Goal: Use online tool/utility: Utilize a website feature to perform a specific function

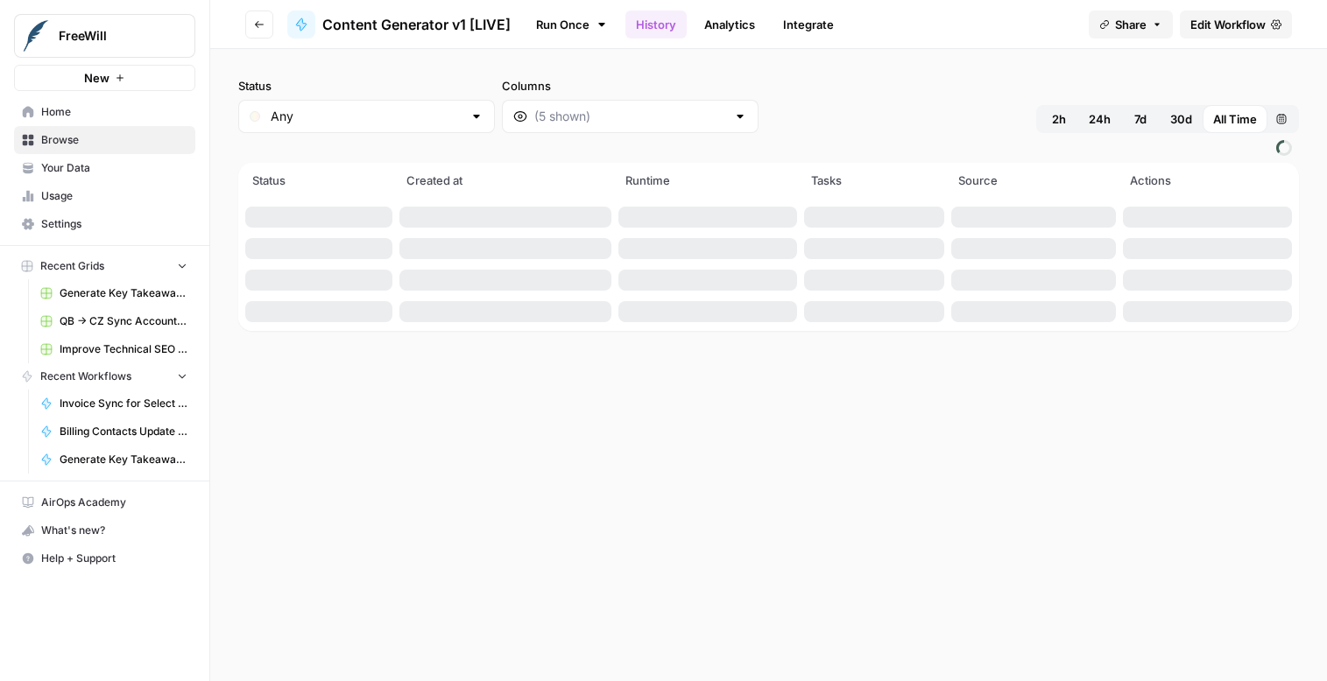
click at [462, 19] on span "Content Generator v1 [LIVE]" at bounding box center [416, 24] width 188 height 21
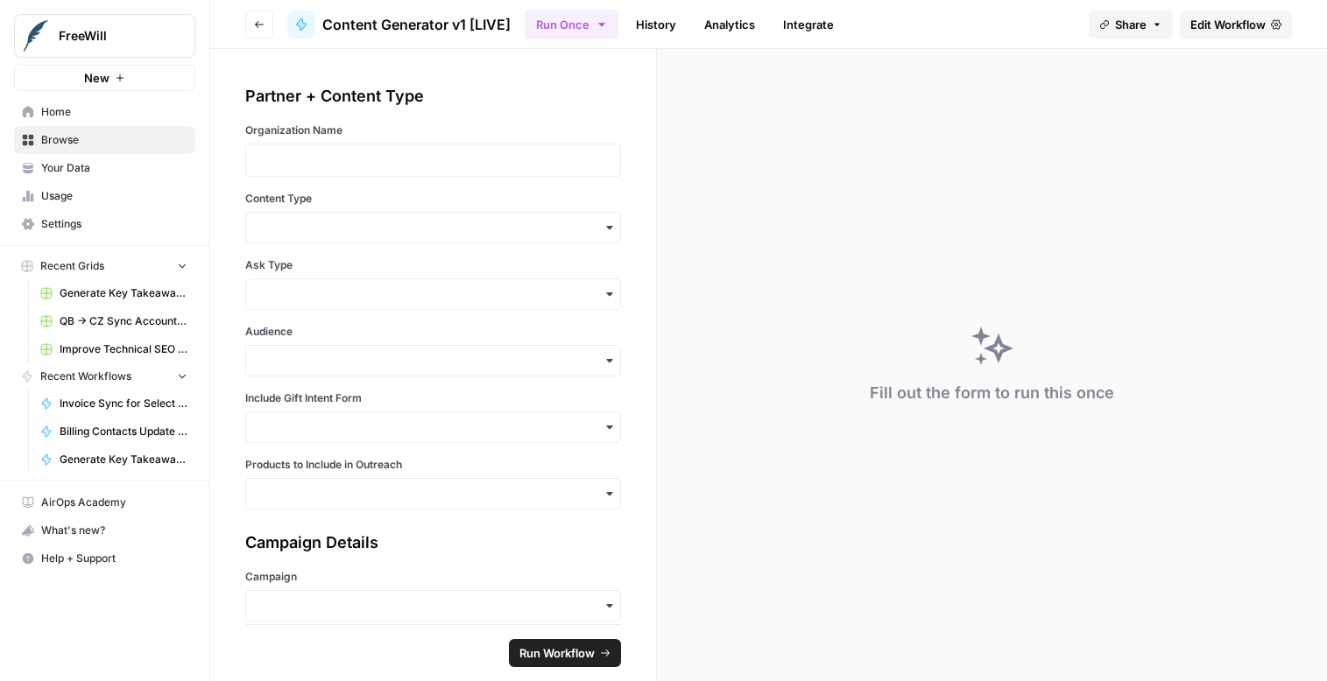
scroll to position [130, 0]
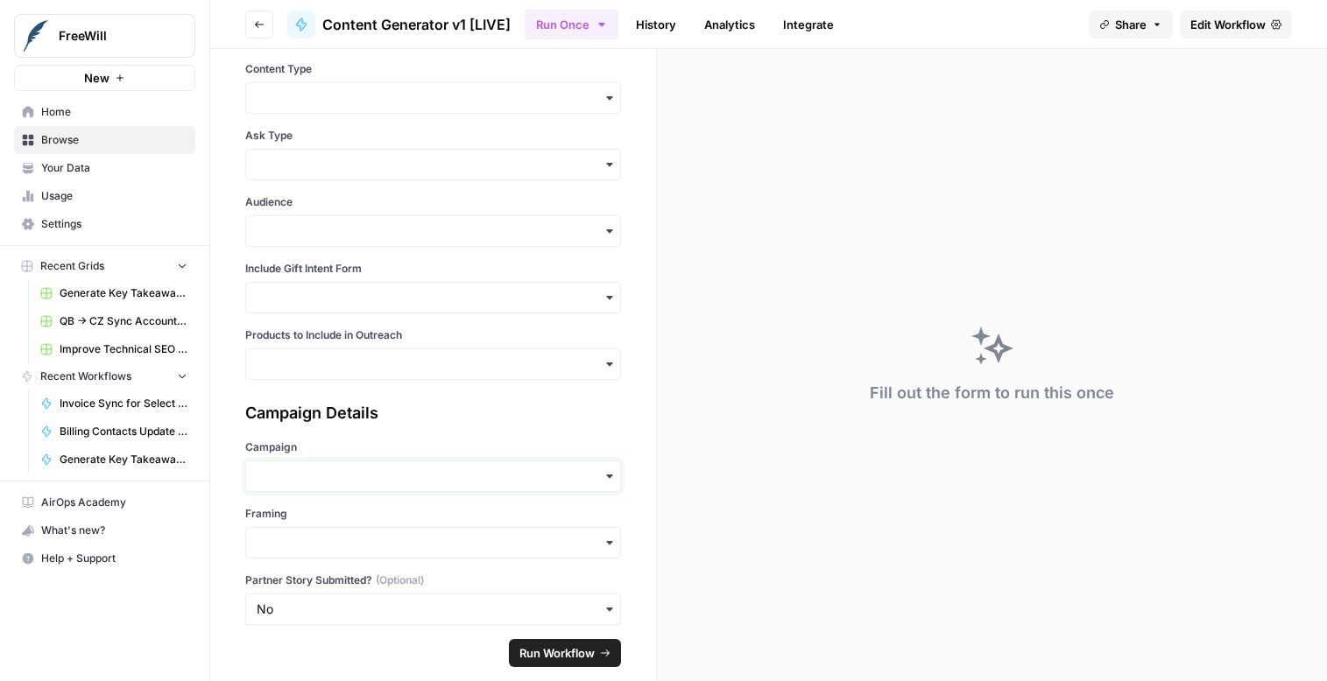
click at [353, 476] on input "Campaign" at bounding box center [433, 477] width 353 height 18
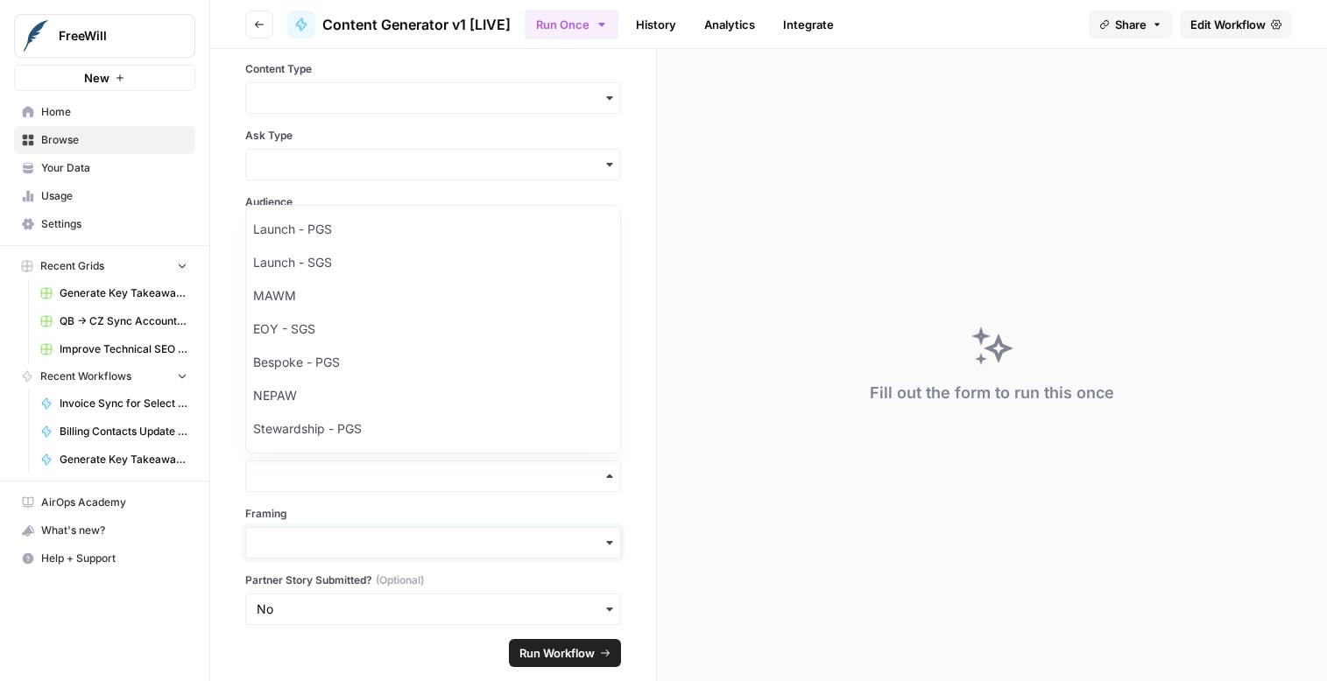
click at [329, 540] on input "Framing" at bounding box center [433, 543] width 353 height 18
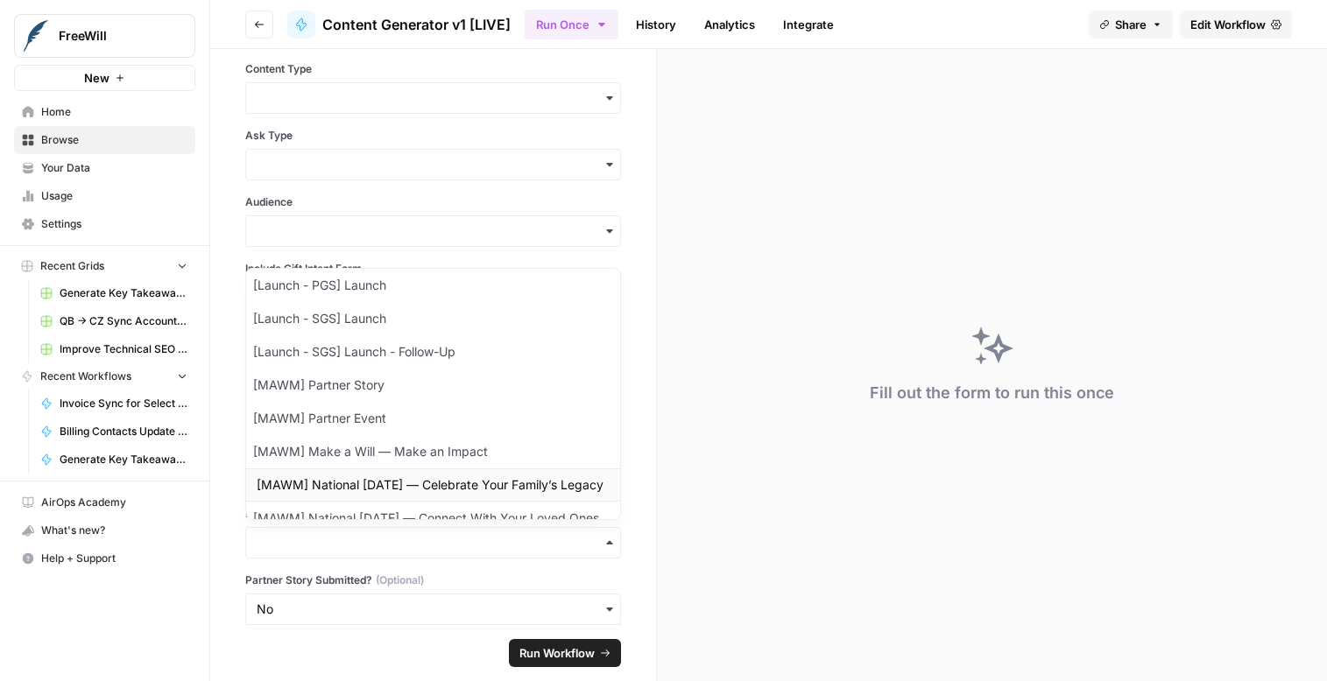
scroll to position [108, 0]
